Goal: Task Accomplishment & Management: Manage account settings

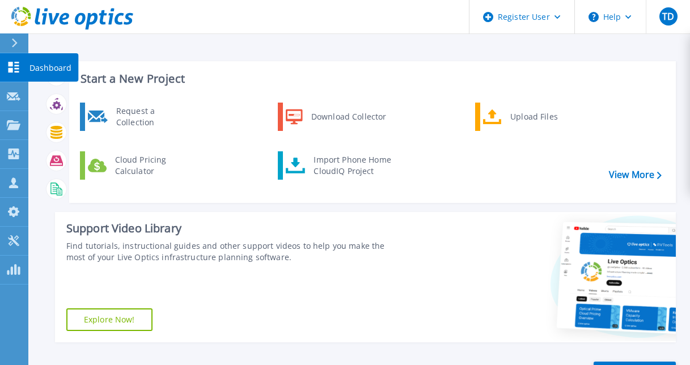
click at [49, 63] on p "Dashboard" at bounding box center [50, 67] width 42 height 29
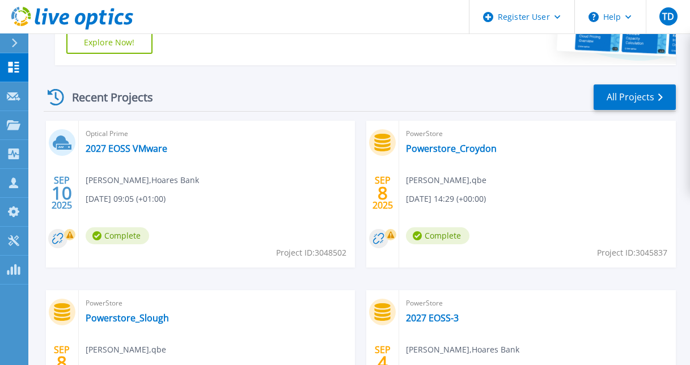
scroll to position [260, 0]
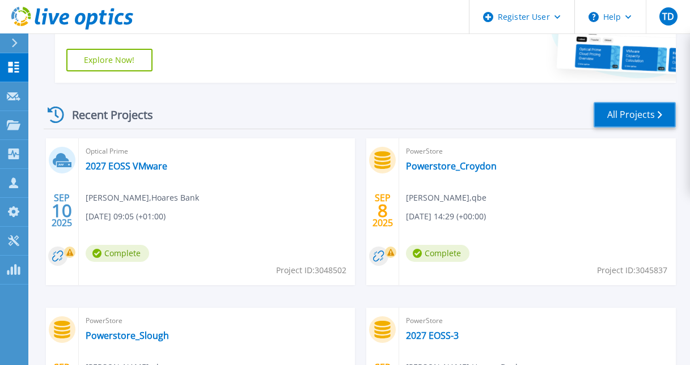
click at [633, 104] on link "All Projects" at bounding box center [634, 115] width 82 height 26
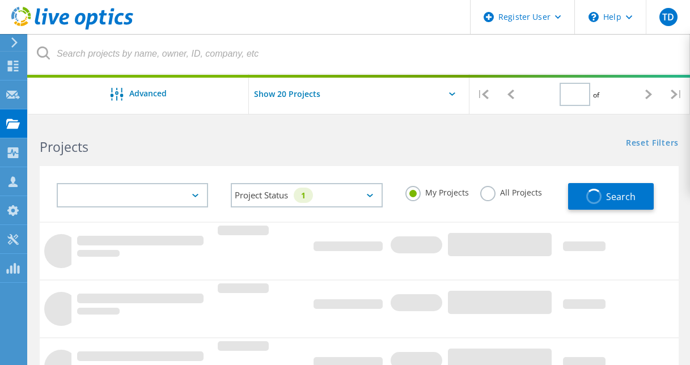
type input "1"
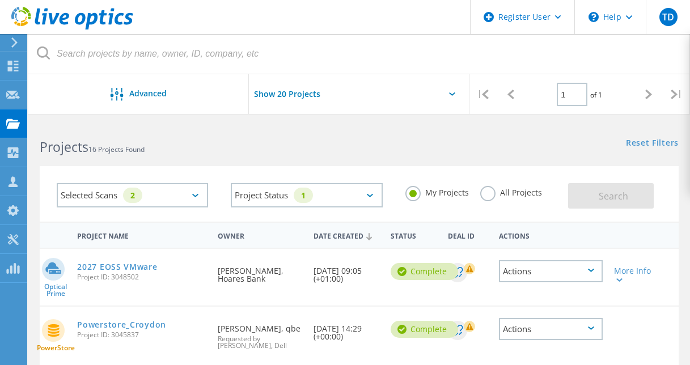
click at [203, 191] on div "Selected Scans 2" at bounding box center [132, 195] width 151 height 24
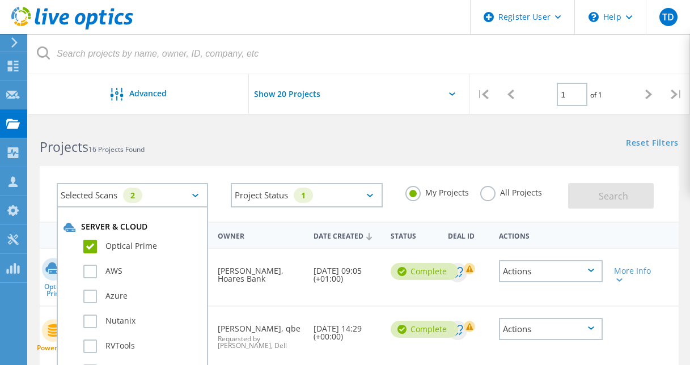
click at [94, 244] on label "Optical Prime" at bounding box center [142, 247] width 118 height 14
click at [0, 0] on input "Optical Prime" at bounding box center [0, 0] width 0 height 0
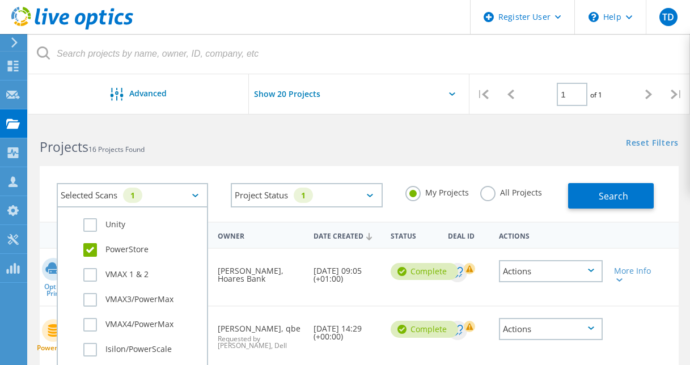
scroll to position [300, 0]
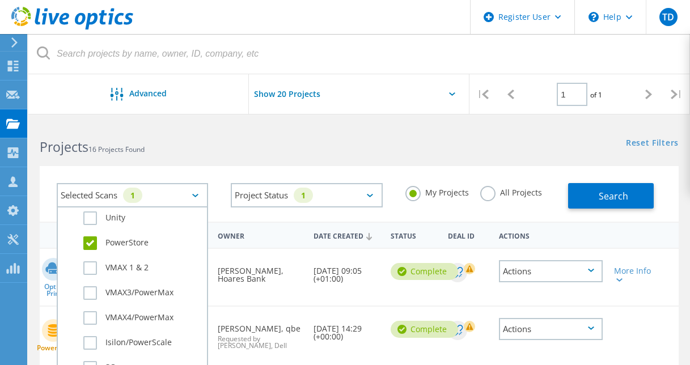
click at [89, 246] on label "PowerStore" at bounding box center [142, 243] width 118 height 14
click at [0, 0] on input "PowerStore" at bounding box center [0, 0] width 0 height 0
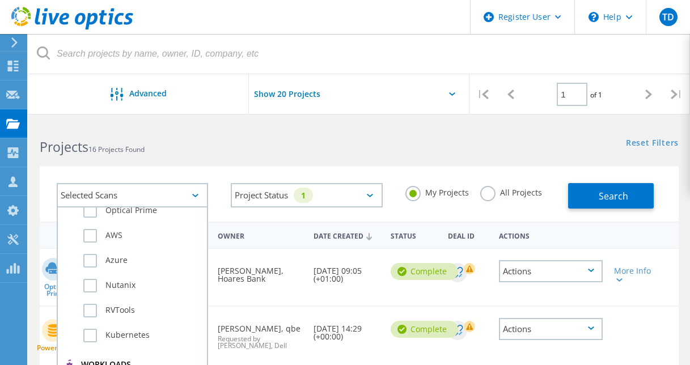
scroll to position [0, 0]
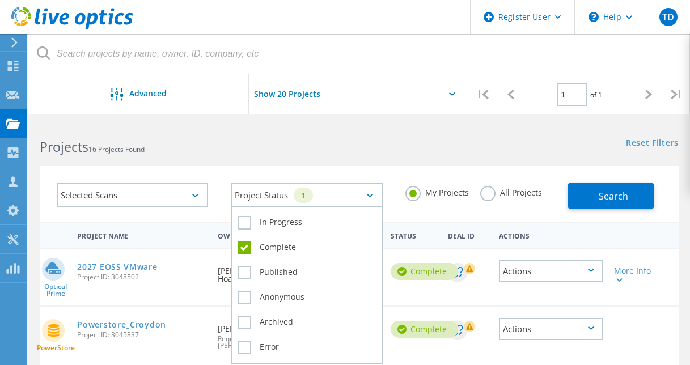
click at [362, 195] on div "Project Status 1" at bounding box center [306, 195] width 151 height 24
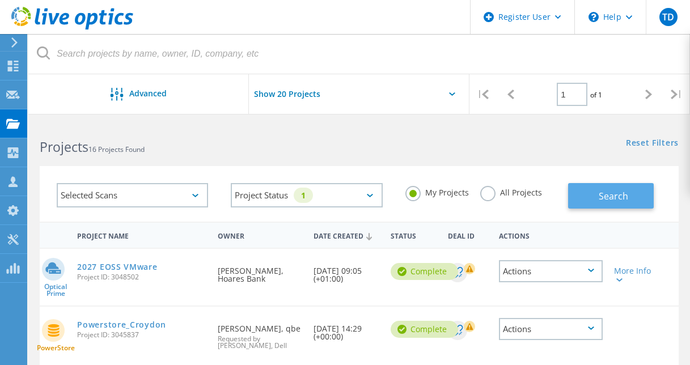
click at [595, 190] on button "Search" at bounding box center [611, 196] width 86 height 26
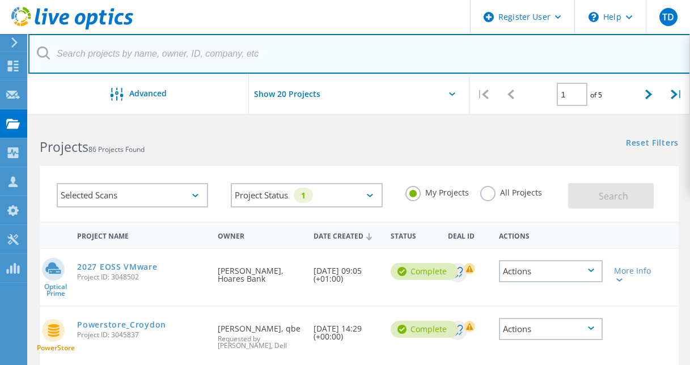
click at [121, 61] on input "text" at bounding box center [359, 54] width 662 height 40
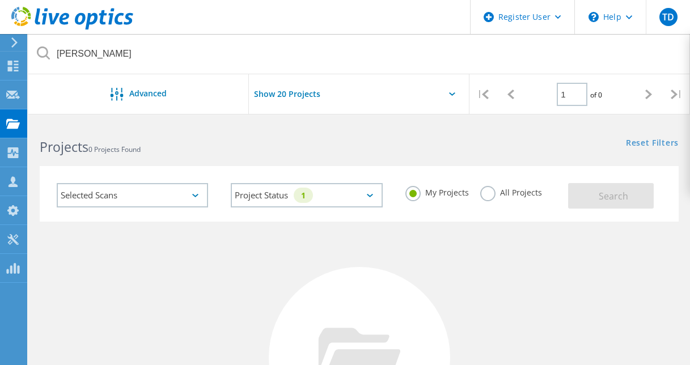
click at [194, 200] on div "Selected Scans" at bounding box center [132, 195] width 151 height 24
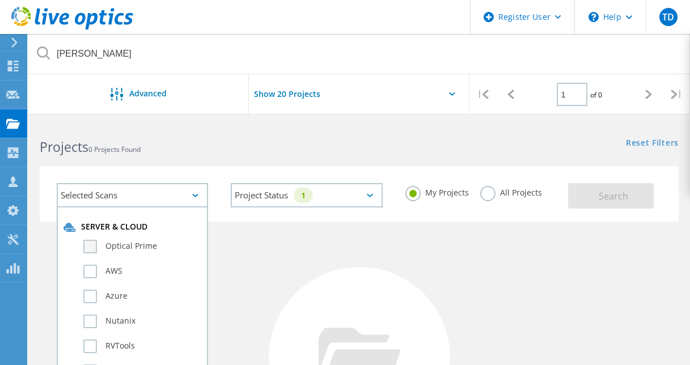
click at [138, 241] on label "Optical Prime" at bounding box center [142, 247] width 118 height 14
click at [0, 0] on input "Optical Prime" at bounding box center [0, 0] width 0 height 0
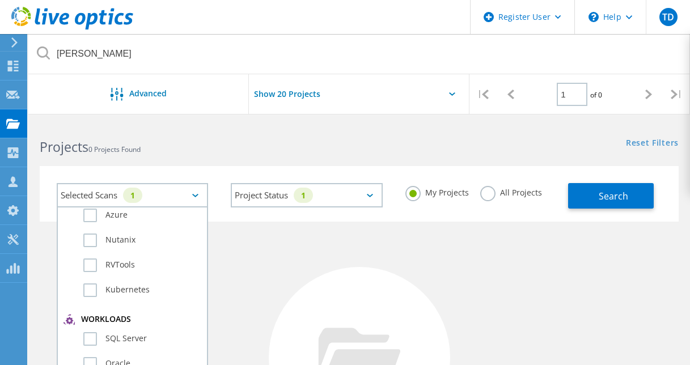
scroll to position [79, 0]
click at [90, 268] on label "RVTools" at bounding box center [142, 267] width 118 height 14
click at [0, 0] on input "RVTools" at bounding box center [0, 0] width 0 height 0
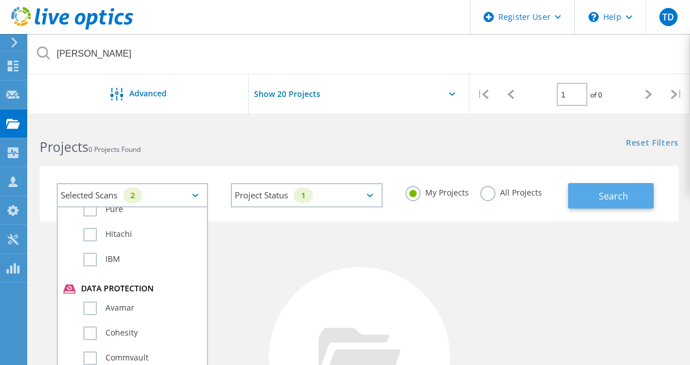
click at [591, 198] on button "Search" at bounding box center [611, 196] width 86 height 26
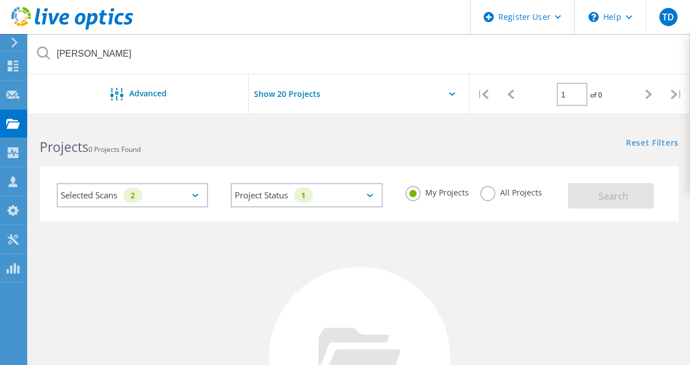
click at [491, 197] on label "All Projects" at bounding box center [511, 191] width 62 height 11
click at [0, 0] on input "All Projects" at bounding box center [0, 0] width 0 height 0
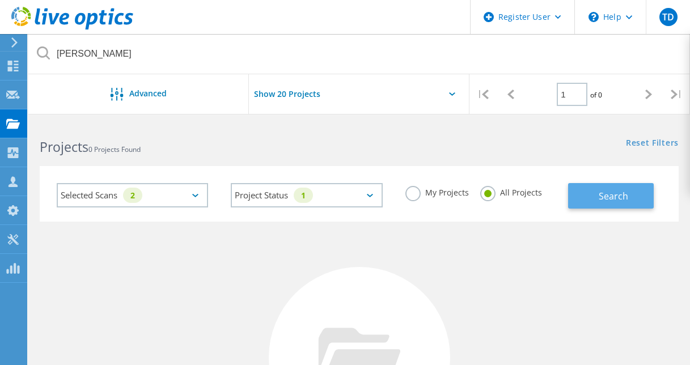
click at [613, 194] on span "Search" at bounding box center [612, 196] width 29 height 12
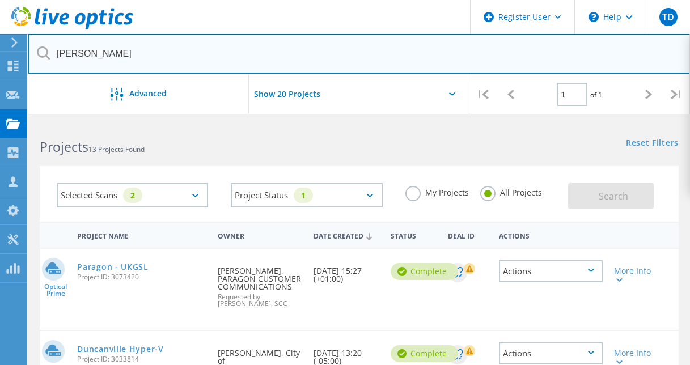
click at [124, 60] on input "duncan" at bounding box center [359, 54] width 662 height 40
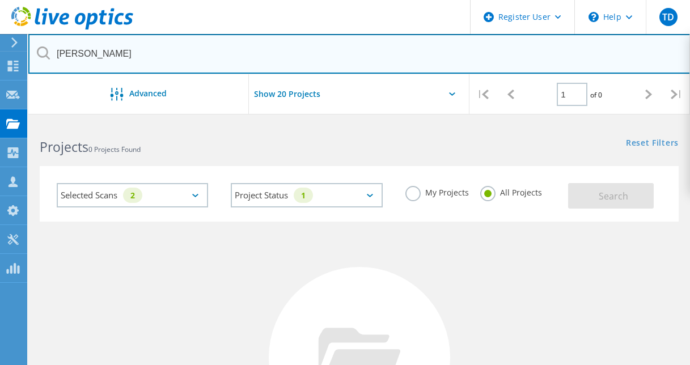
click at [131, 50] on input "duncan lewis" at bounding box center [359, 54] width 662 height 40
paste input "Subhash Oguri <subhash@duncanlewis.com>"
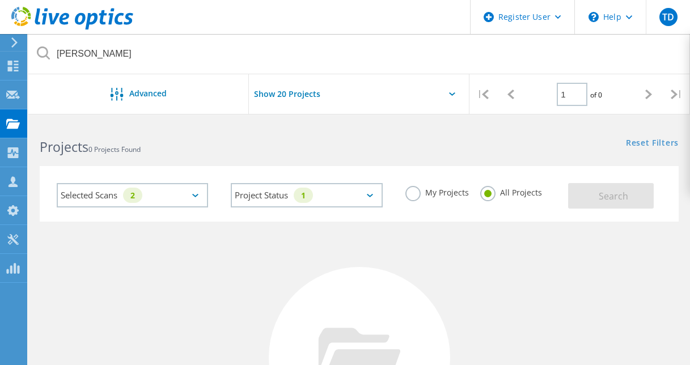
click at [418, 194] on label "My Projects" at bounding box center [436, 191] width 63 height 11
click at [0, 0] on input "My Projects" at bounding box center [0, 0] width 0 height 0
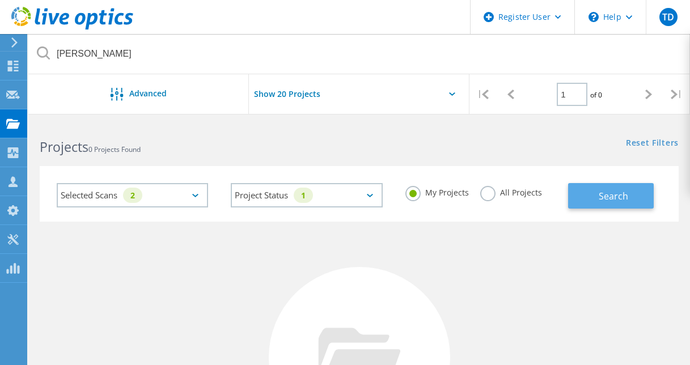
click at [604, 198] on span "Search" at bounding box center [612, 196] width 29 height 12
click at [194, 199] on div "Selected Scans 2" at bounding box center [132, 195] width 151 height 24
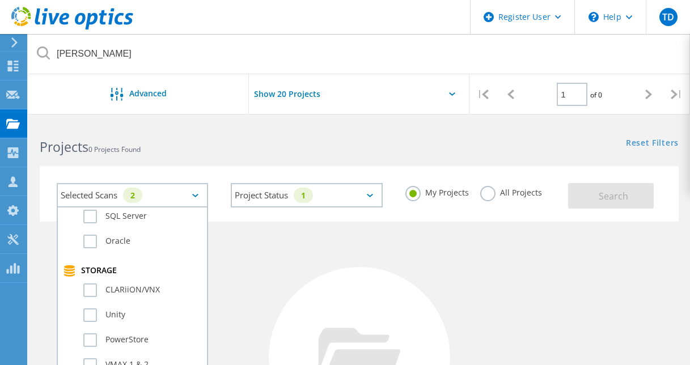
scroll to position [0, 0]
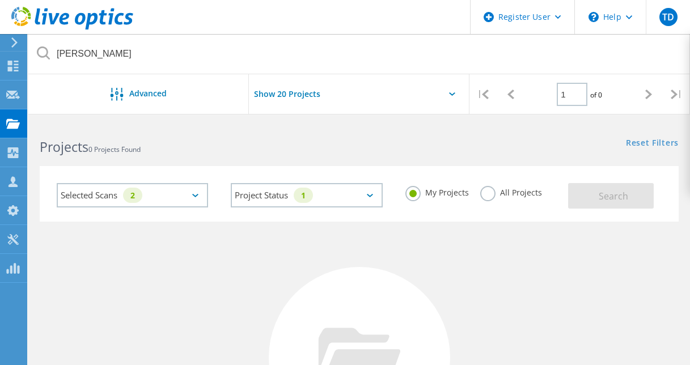
click at [390, 256] on div "No Projects Found Try refining your search." at bounding box center [359, 368] width 639 height 293
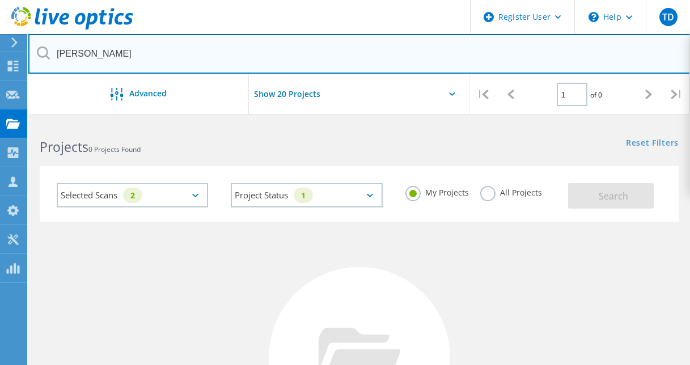
click at [169, 51] on input "Subhash Oguri" at bounding box center [359, 54] width 662 height 40
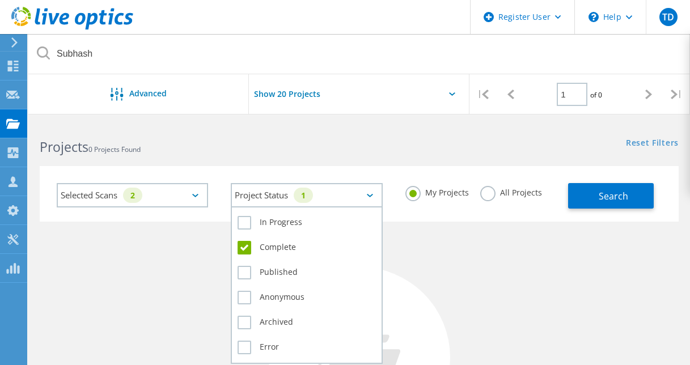
click at [367, 198] on div "Project Status 1" at bounding box center [306, 195] width 151 height 24
click at [248, 226] on label "In Progress" at bounding box center [306, 223] width 138 height 14
click at [0, 0] on input "In Progress" at bounding box center [0, 0] width 0 height 0
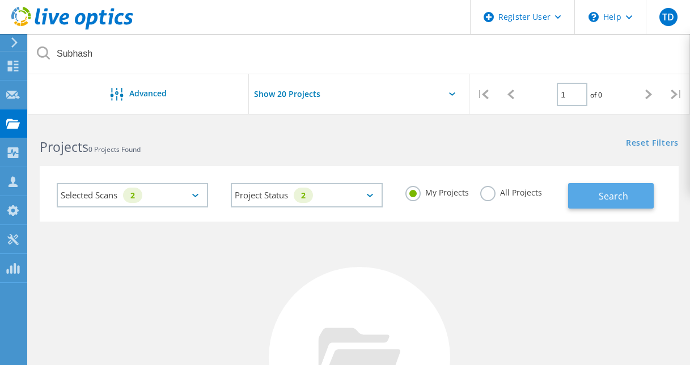
click at [595, 196] on button "Search" at bounding box center [611, 196] width 86 height 26
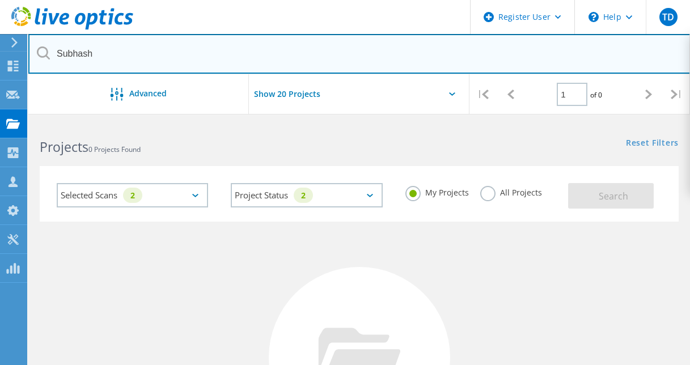
click at [79, 50] on input "Subhash" at bounding box center [359, 54] width 662 height 40
click at [74, 55] on input "duncan" at bounding box center [359, 54] width 662 height 40
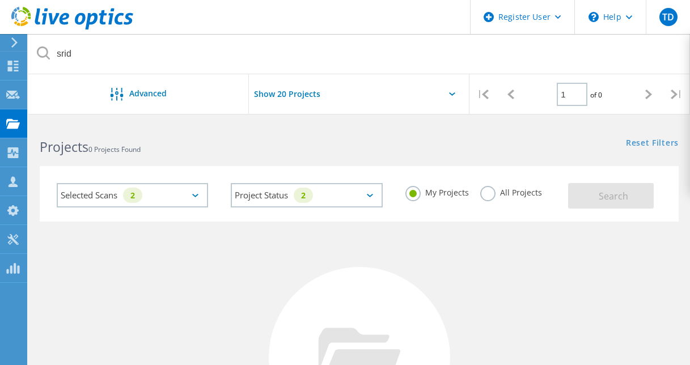
click at [194, 197] on div "Selected Scans 2" at bounding box center [132, 195] width 151 height 24
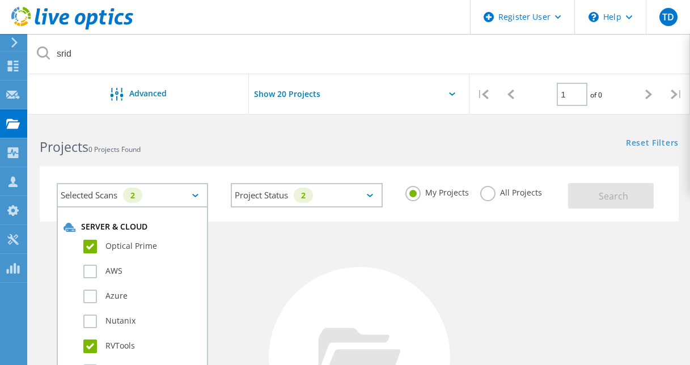
click at [90, 346] on label "RVTools" at bounding box center [142, 346] width 118 height 14
click at [0, 0] on input "RVTools" at bounding box center [0, 0] width 0 height 0
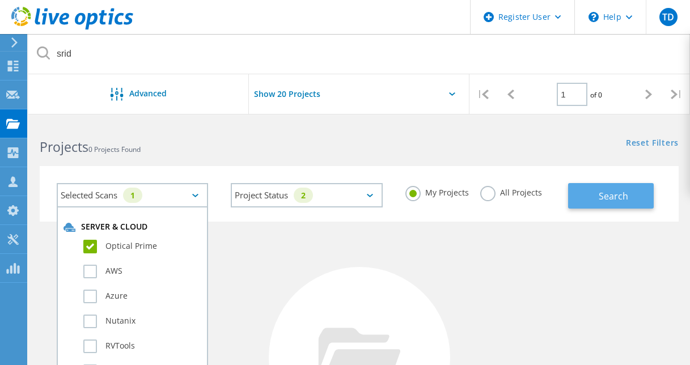
click at [613, 192] on span "Search" at bounding box center [612, 196] width 29 height 12
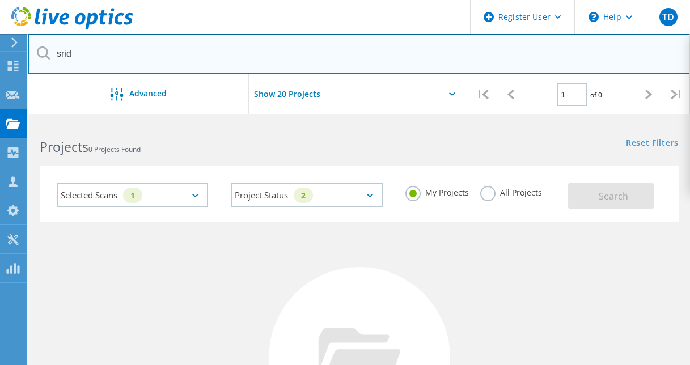
click at [113, 54] on input "srid" at bounding box center [359, 54] width 662 height 40
click at [113, 54] on input "sridhar" at bounding box center [359, 54] width 662 height 40
type input "subhash"
